Goal: Task Accomplishment & Management: Use online tool/utility

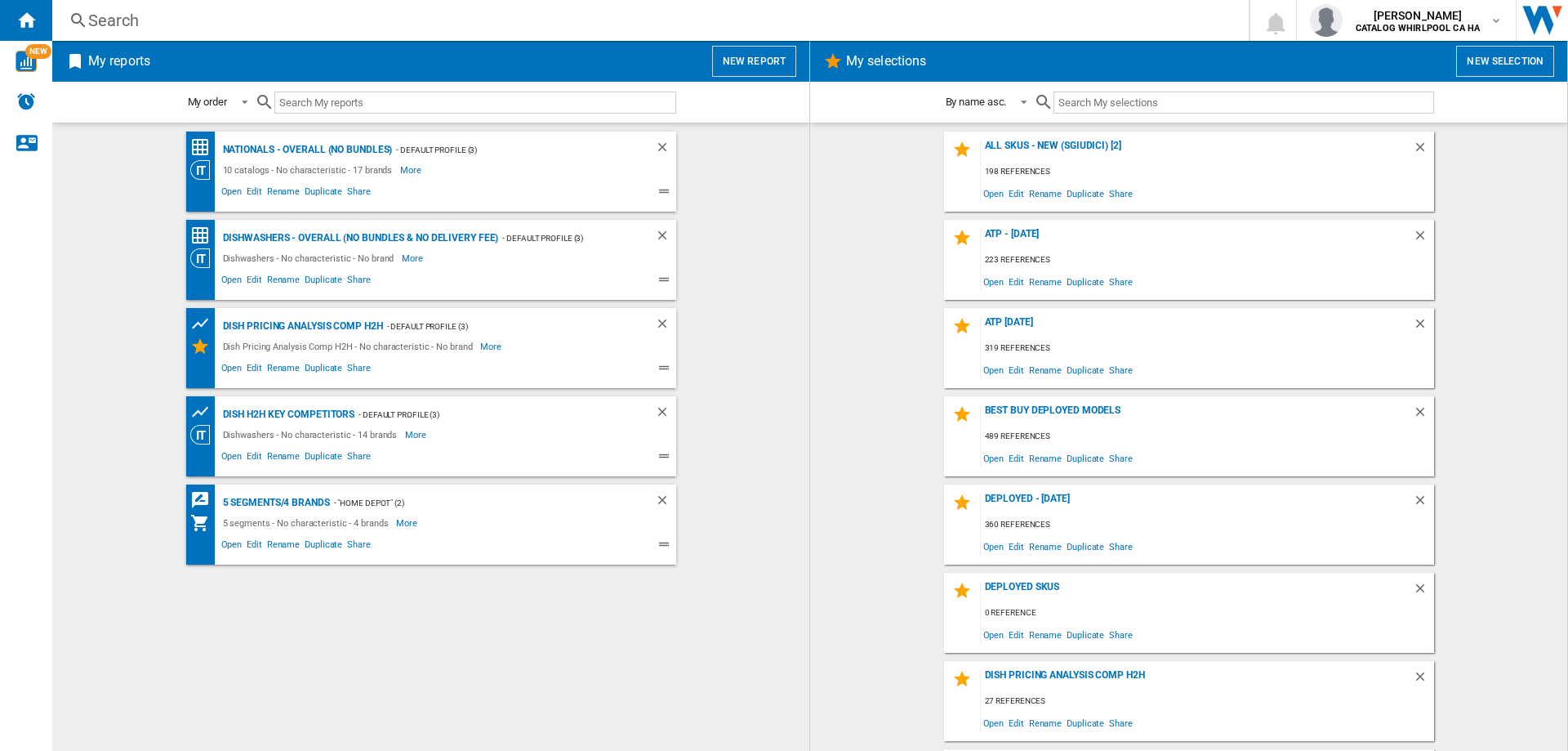
click at [764, 385] on wk-bookmarked-report "Dish Pricing Analysis Comp H2H - Default profile (3) Dish Pricing Analysis Comp…" at bounding box center [430, 348] width 725 height 80
click at [754, 60] on button "New report" at bounding box center [754, 61] width 84 height 31
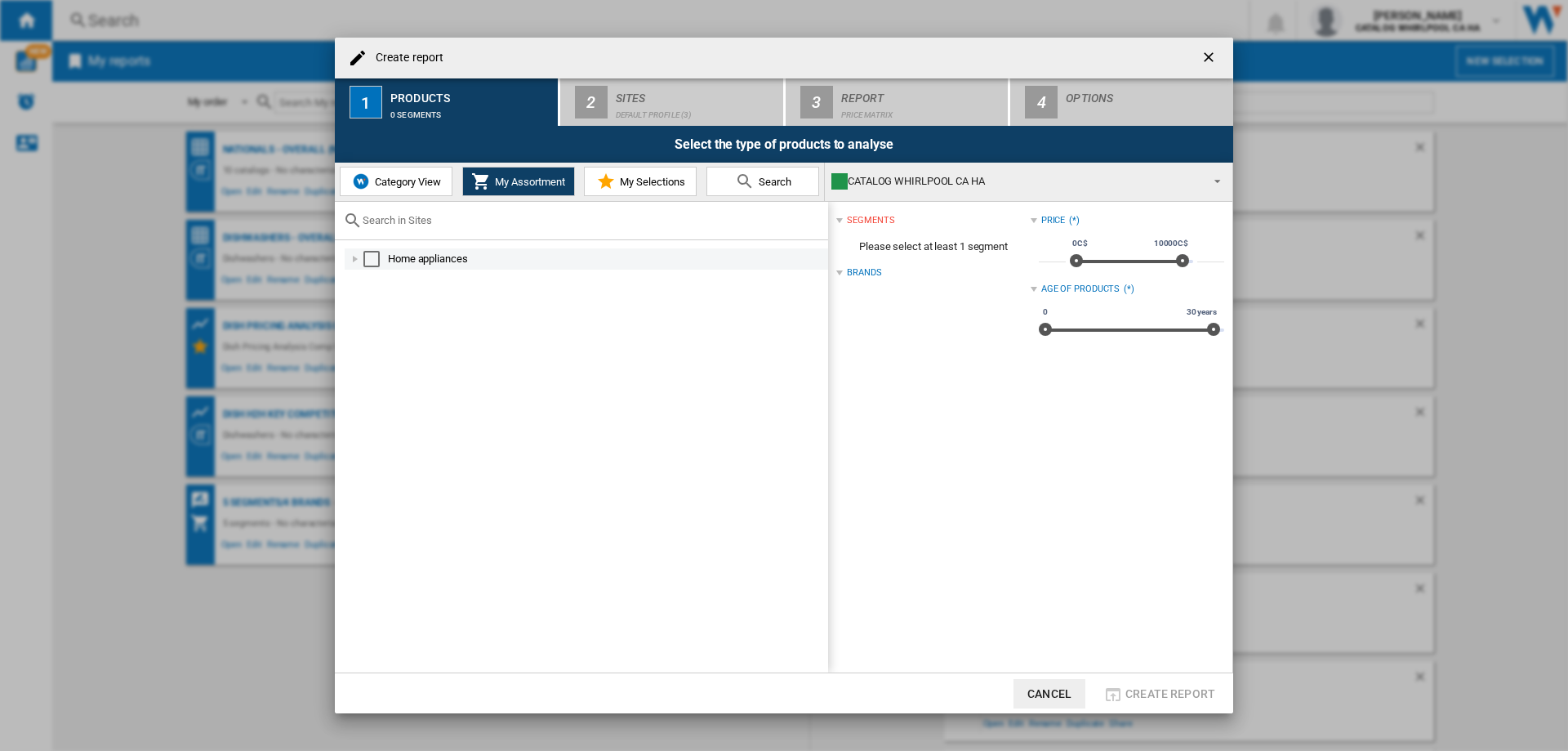
click at [373, 256] on div "Select" at bounding box center [372, 259] width 16 height 16
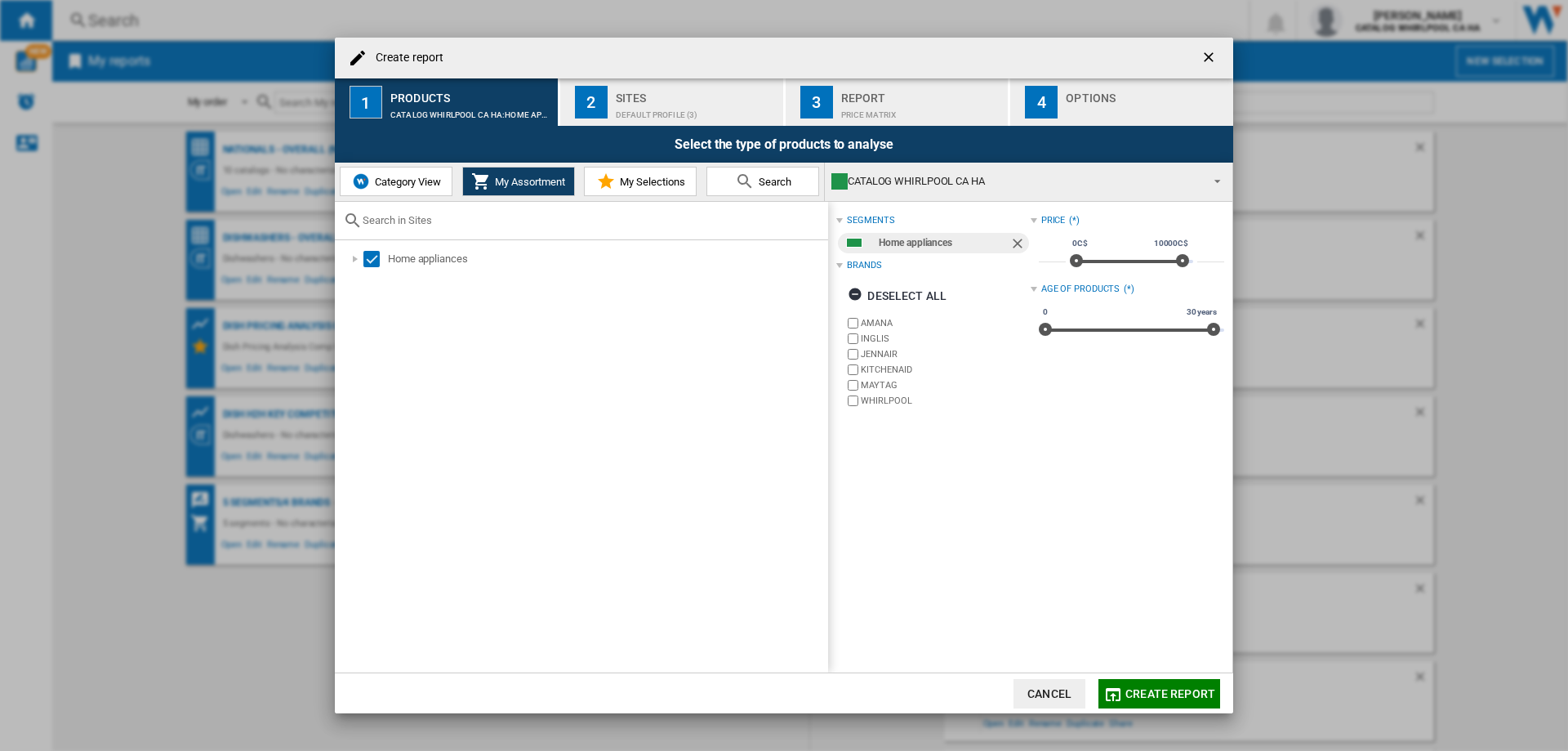
click at [669, 110] on div "Default profile (3)" at bounding box center [696, 110] width 161 height 17
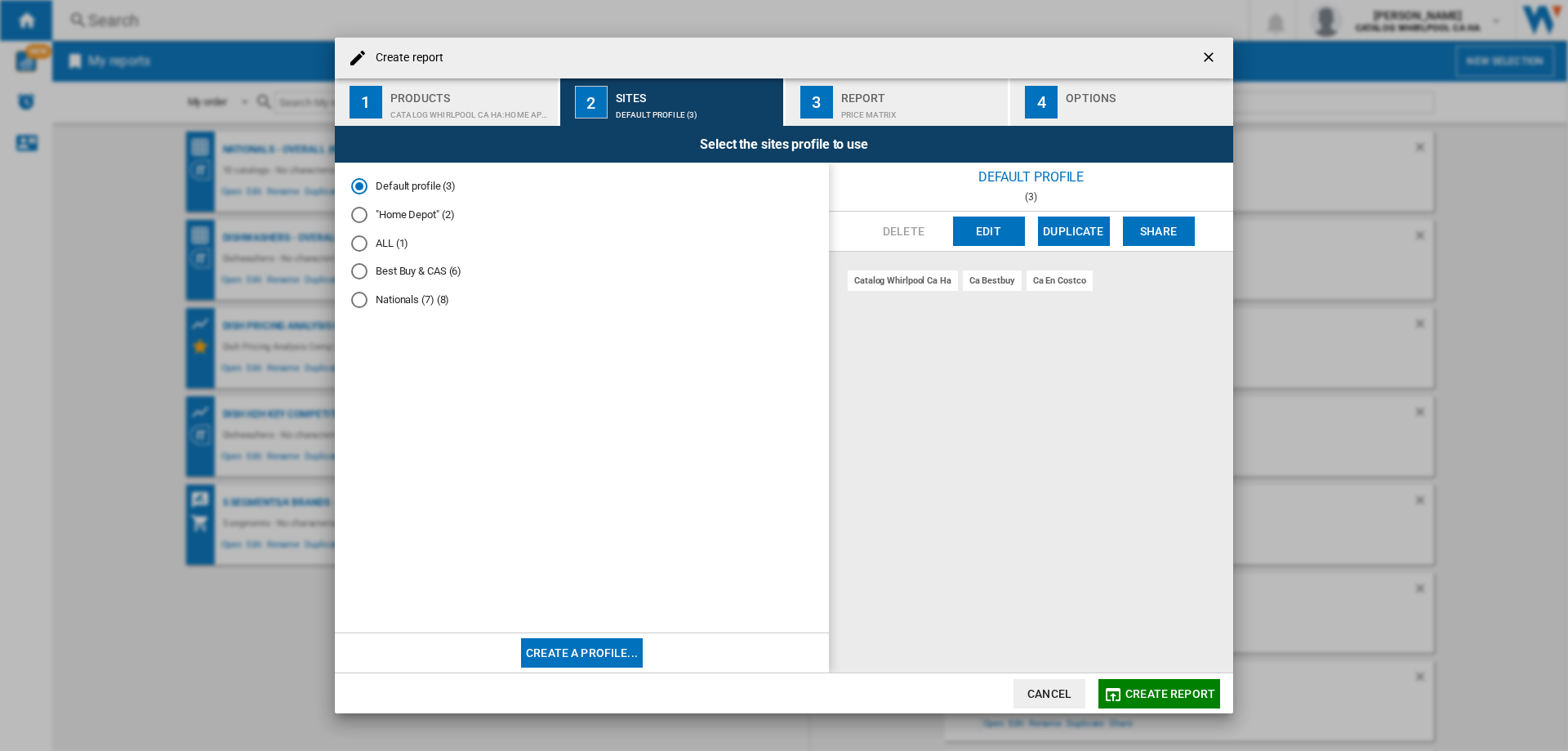
click at [1065, 279] on div "ca en costco" at bounding box center [1060, 280] width 66 height 20
click at [347, 273] on div "Default profile (3) "Home Depot" (2) ALL (1) Best Buy & CAS (6) Nationals (7) (…" at bounding box center [583, 398] width 495 height 471
click at [358, 273] on div "Best Buy & CAS (6)" at bounding box center [359, 271] width 16 height 16
click at [869, 121] on button "3 Report Price Matrix" at bounding box center [898, 101] width 225 height 47
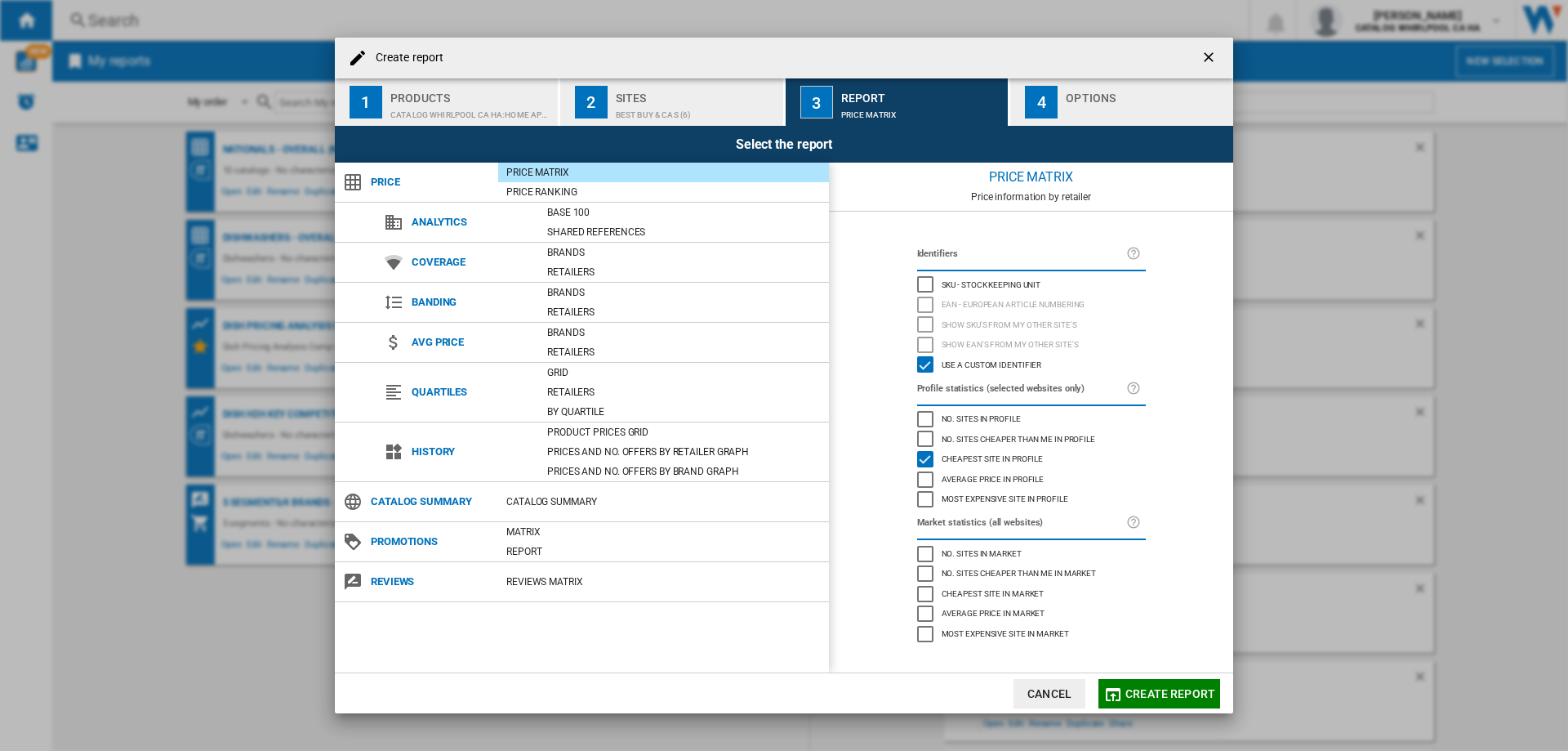
click at [486, 584] on span "Reviews" at bounding box center [430, 582] width 135 height 23
click at [533, 582] on div "REVIEWS Matrix" at bounding box center [663, 582] width 331 height 16
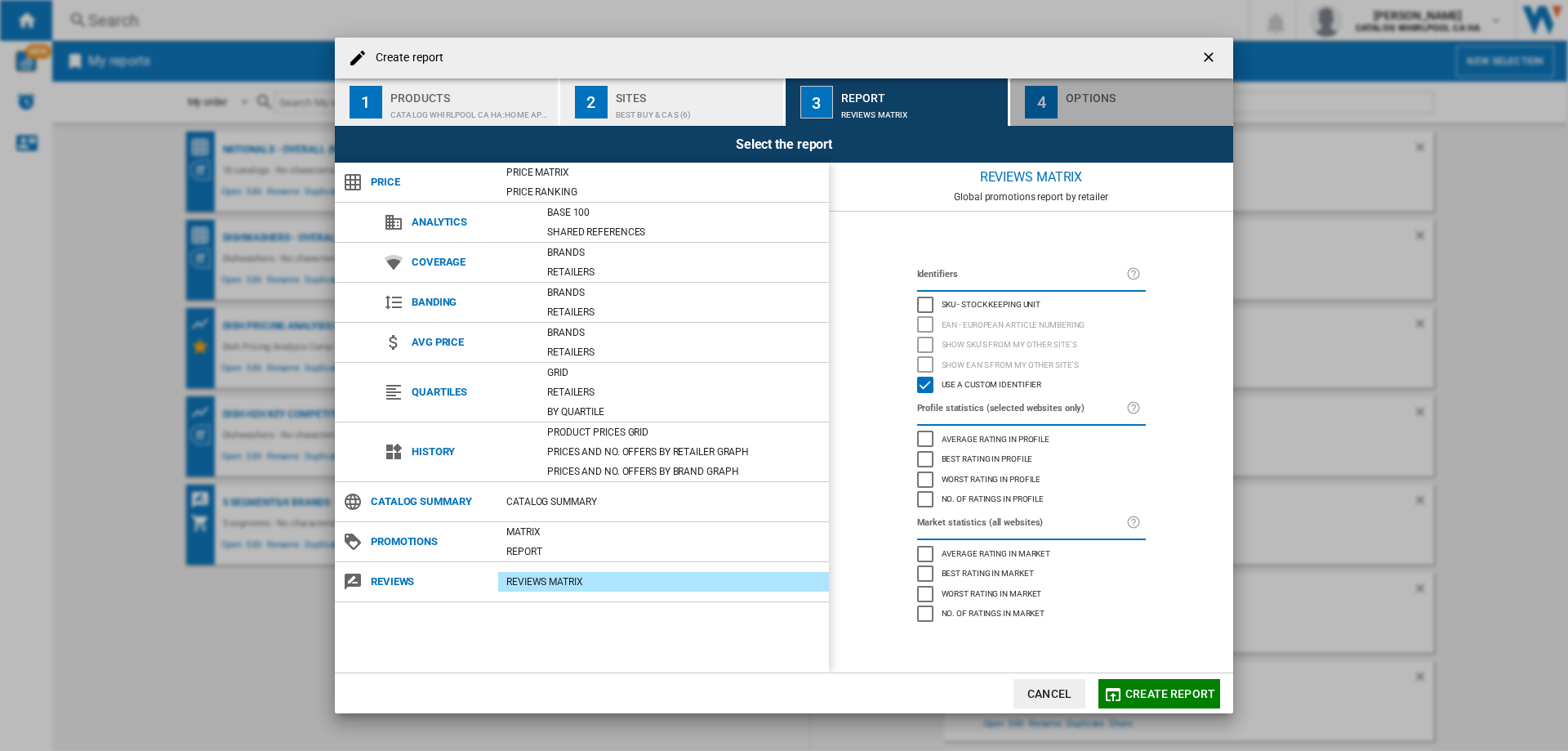
click at [1108, 121] on button "4 Options" at bounding box center [1122, 101] width 223 height 47
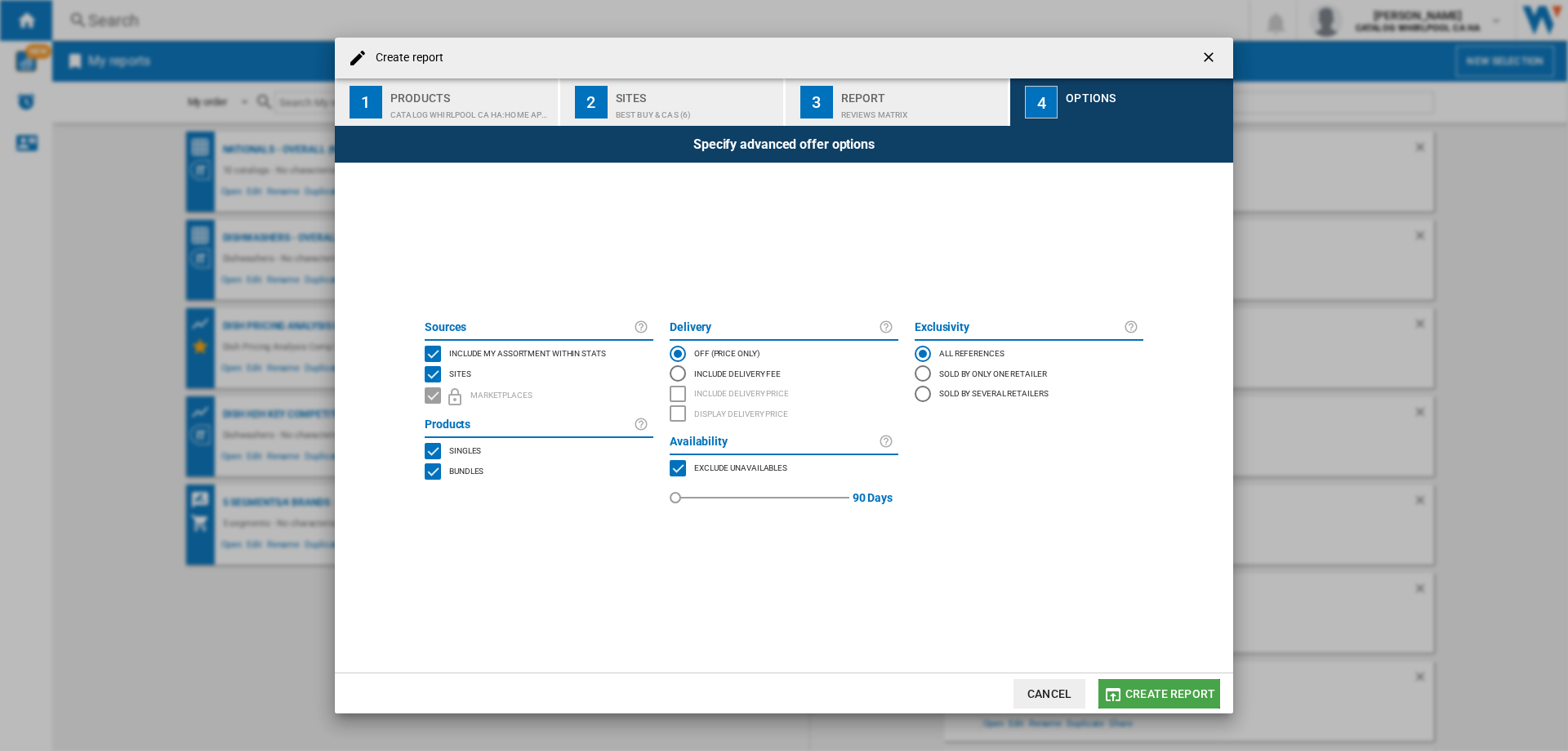
click at [1168, 698] on span "Create report" at bounding box center [1170, 693] width 90 height 13
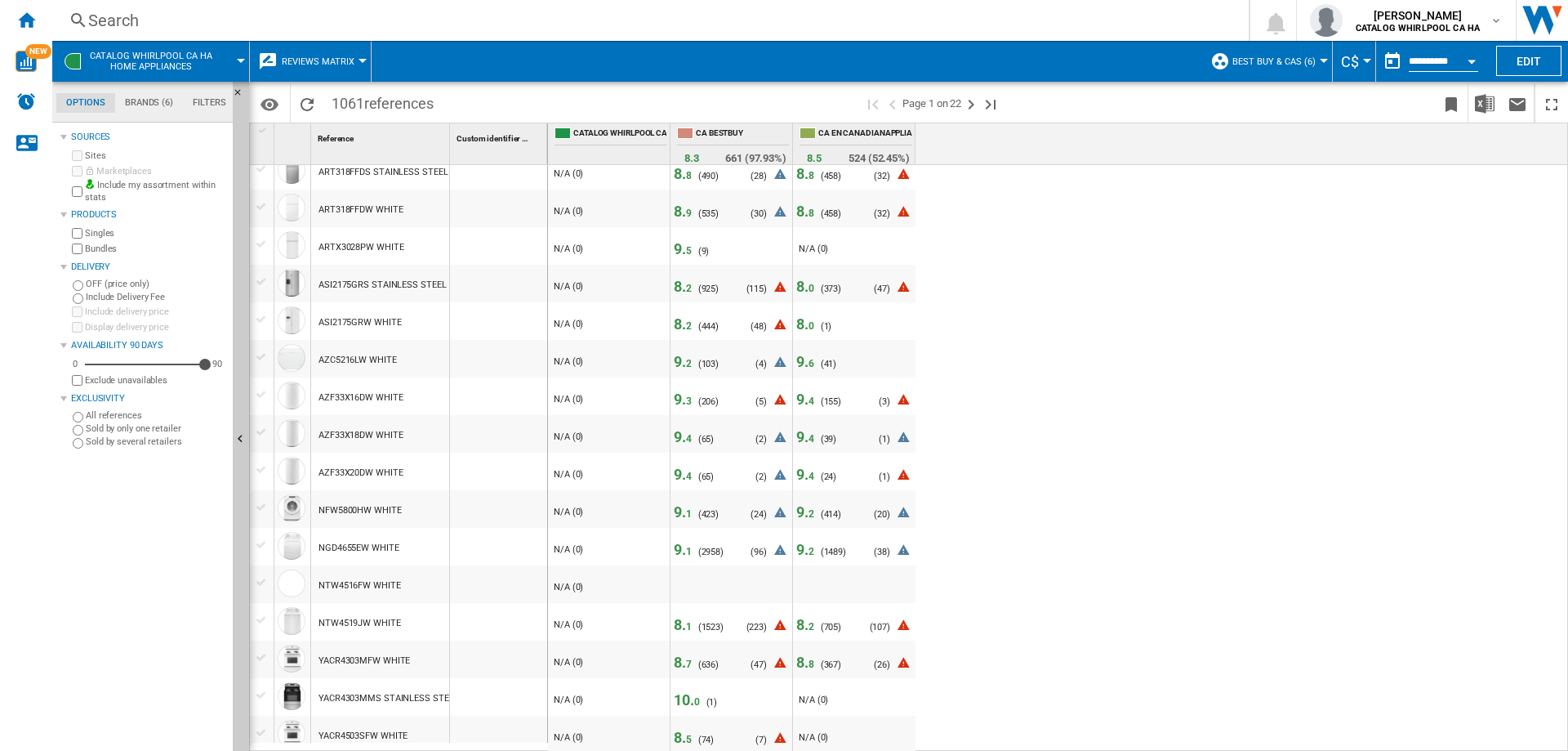
scroll to position [126, 0]
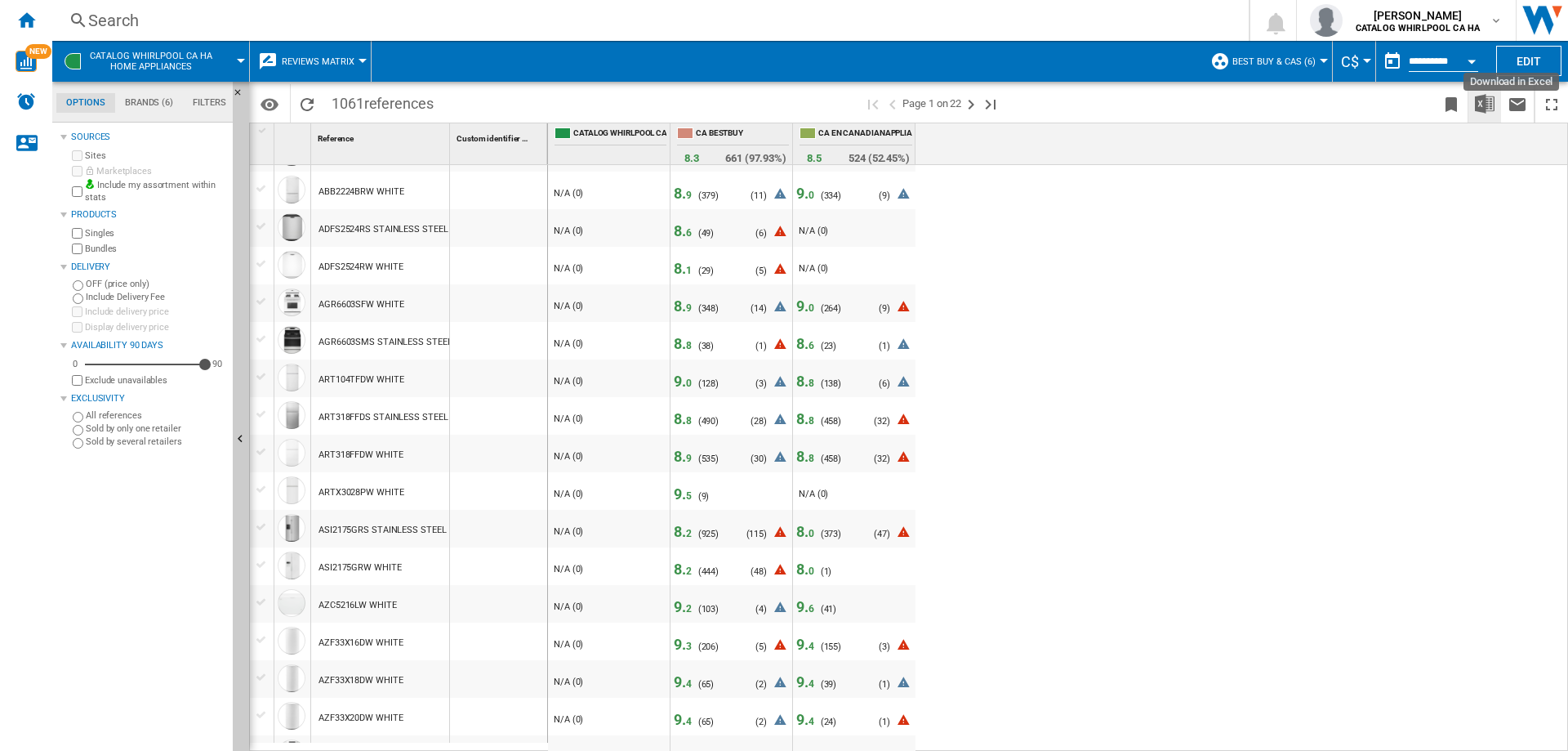
click at [1492, 100] on img "Download in Excel" at bounding box center [1485, 104] width 20 height 20
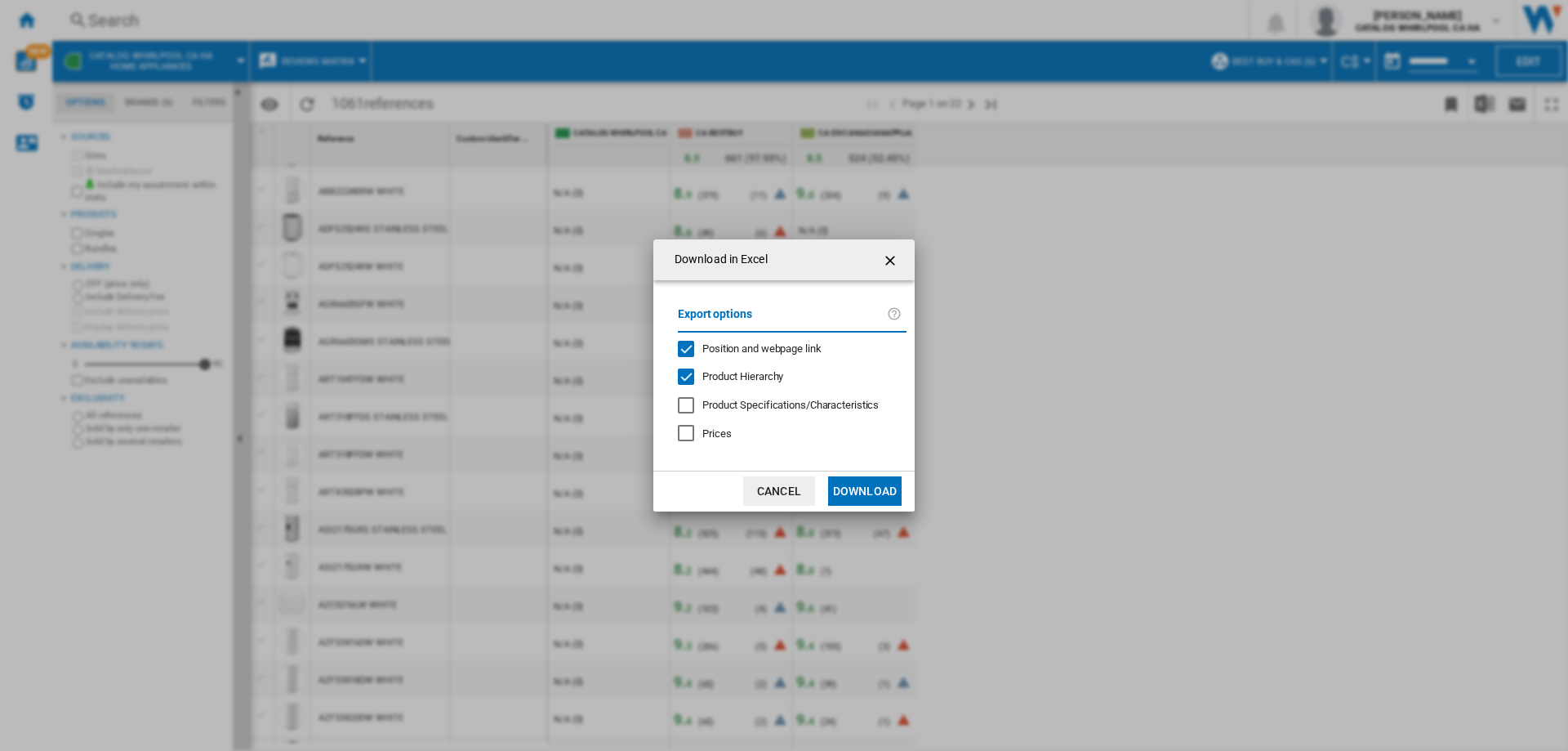
click at [843, 490] on button "Download" at bounding box center [864, 490] width 74 height 29
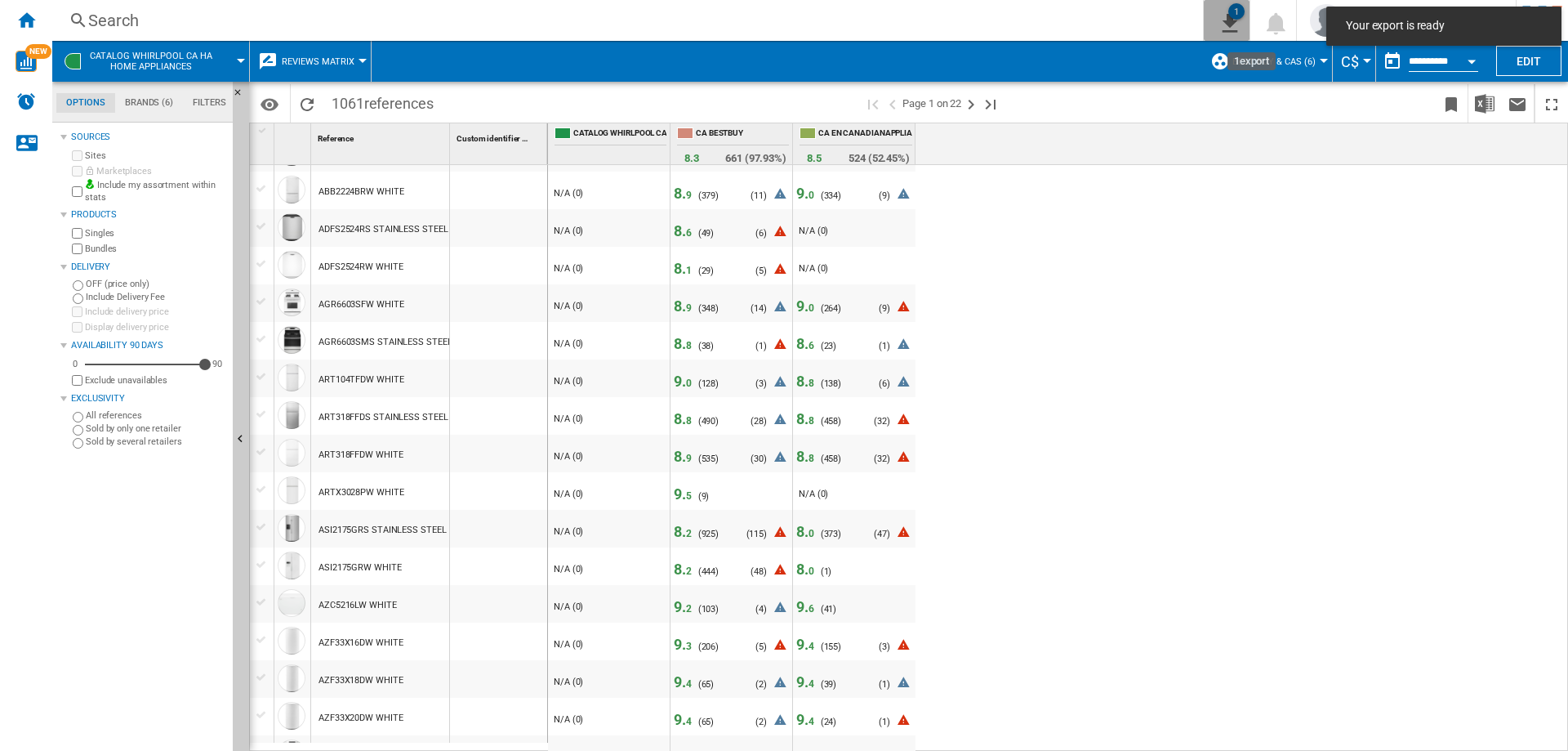
click at [1242, 15] on div "1" at bounding box center [1236, 12] width 16 height 16
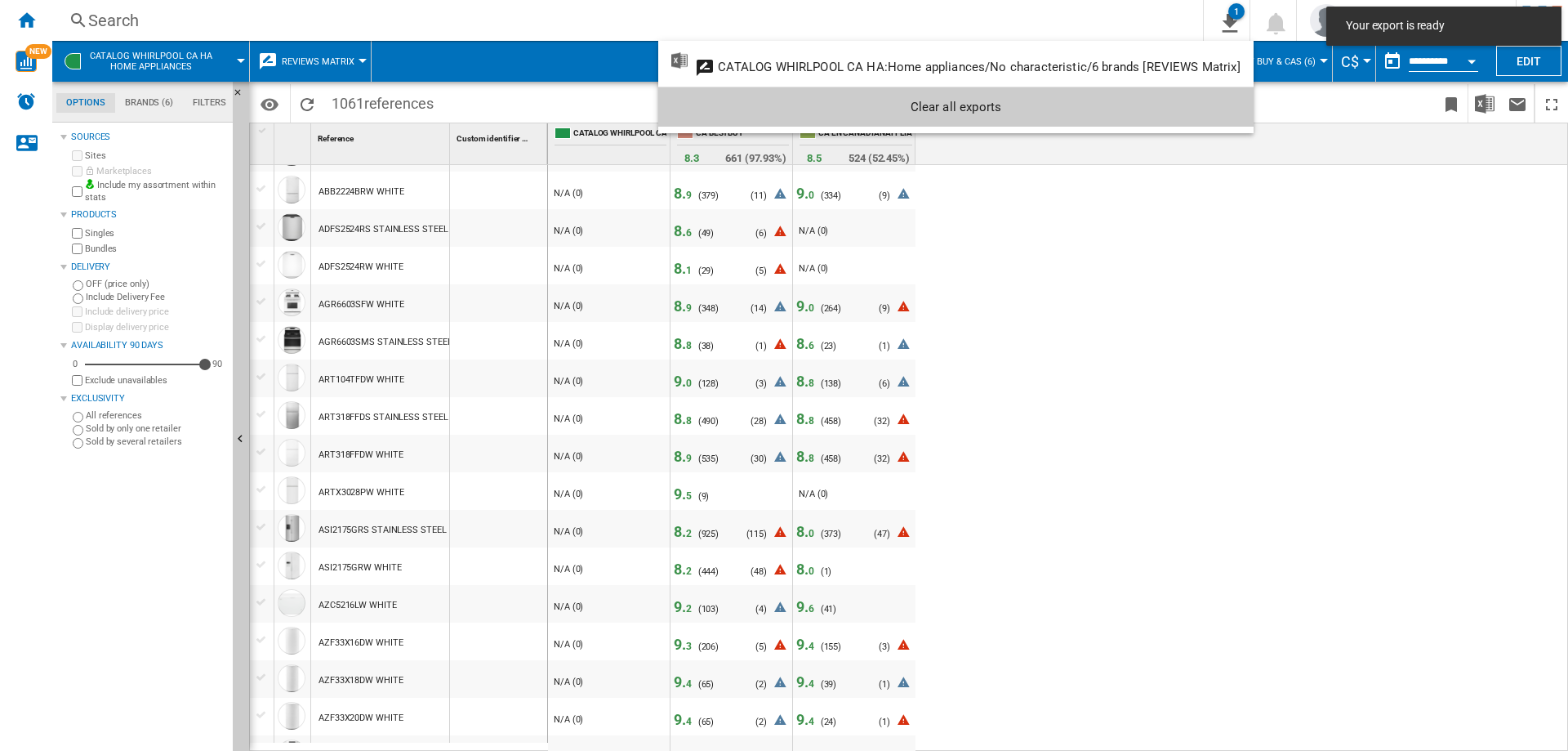
click at [1419, 190] on md-backdrop at bounding box center [784, 376] width 1568 height 751
